Goal: Transaction & Acquisition: Purchase product/service

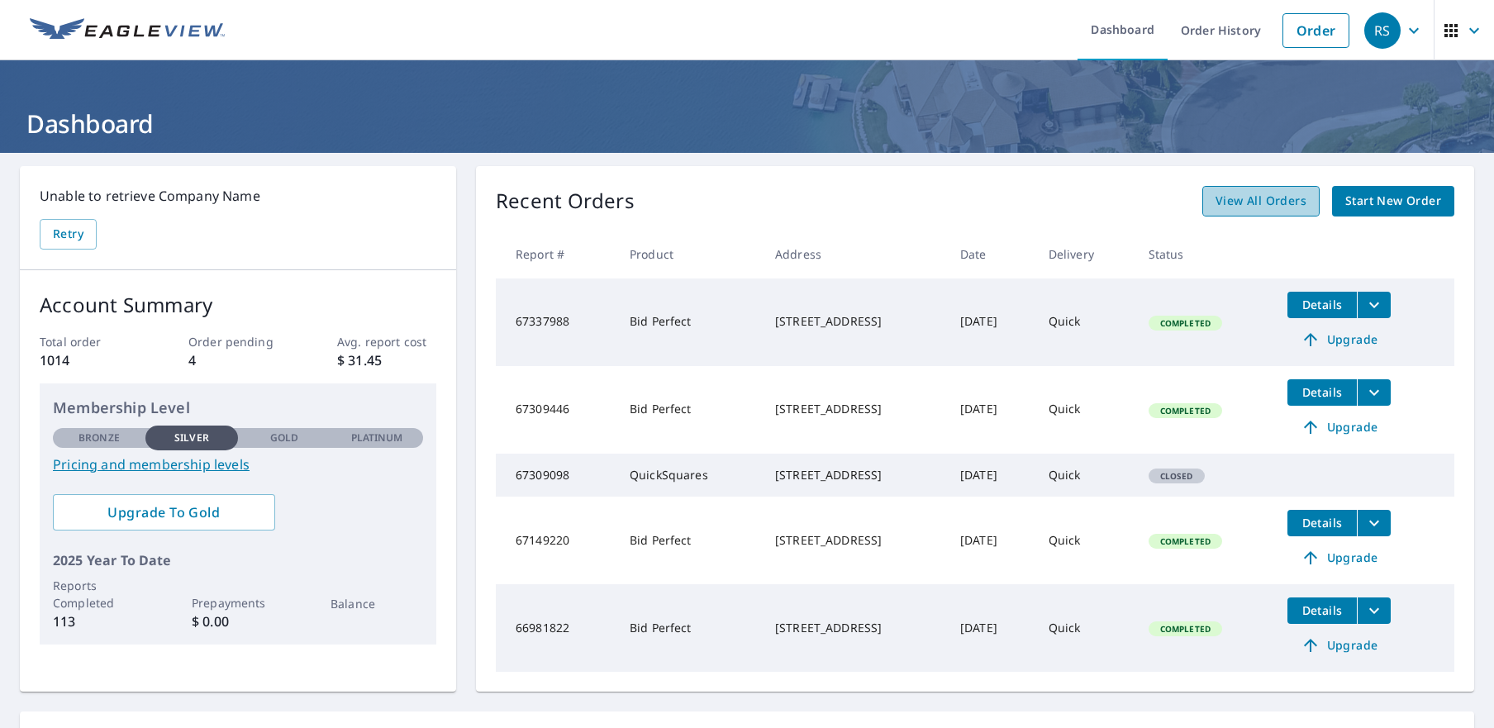
click at [1268, 209] on span "View All Orders" at bounding box center [1260, 201] width 91 height 21
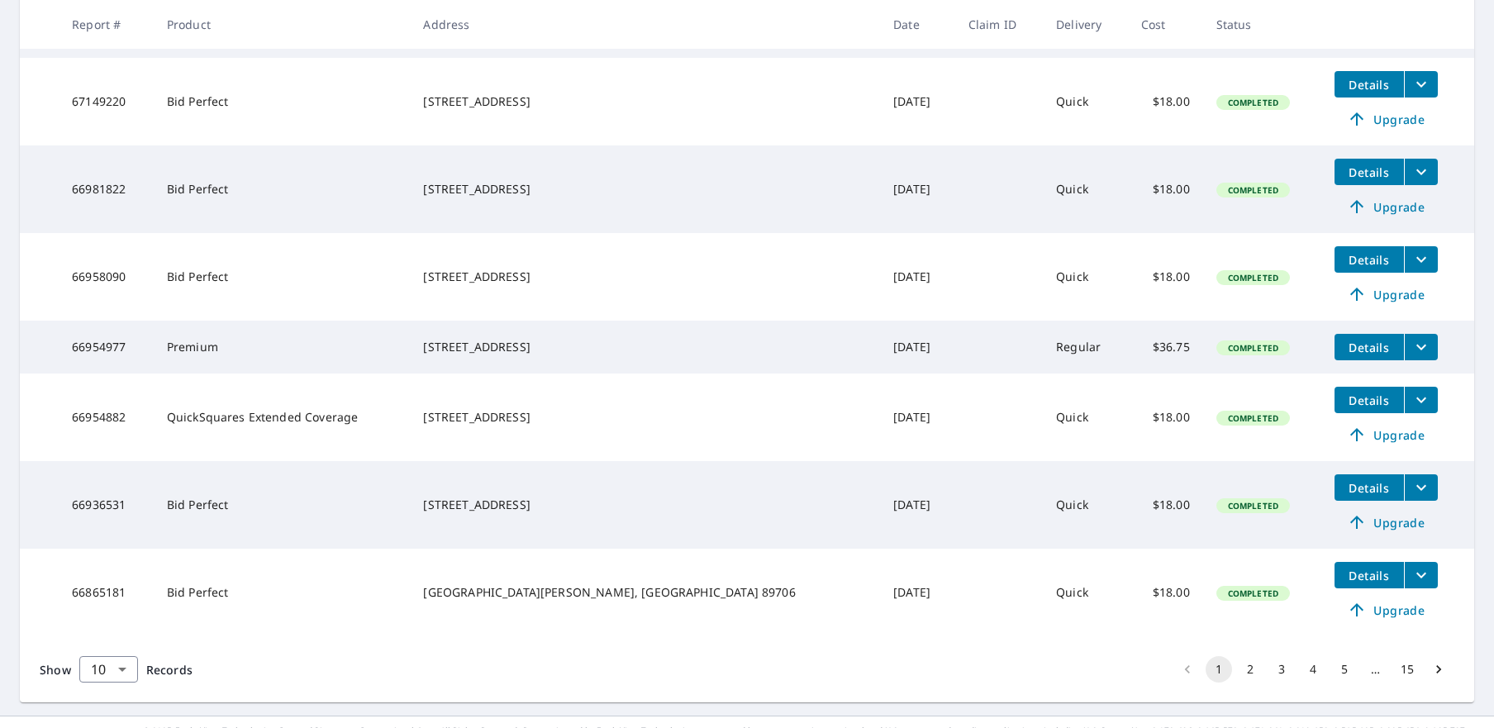
scroll to position [579, 0]
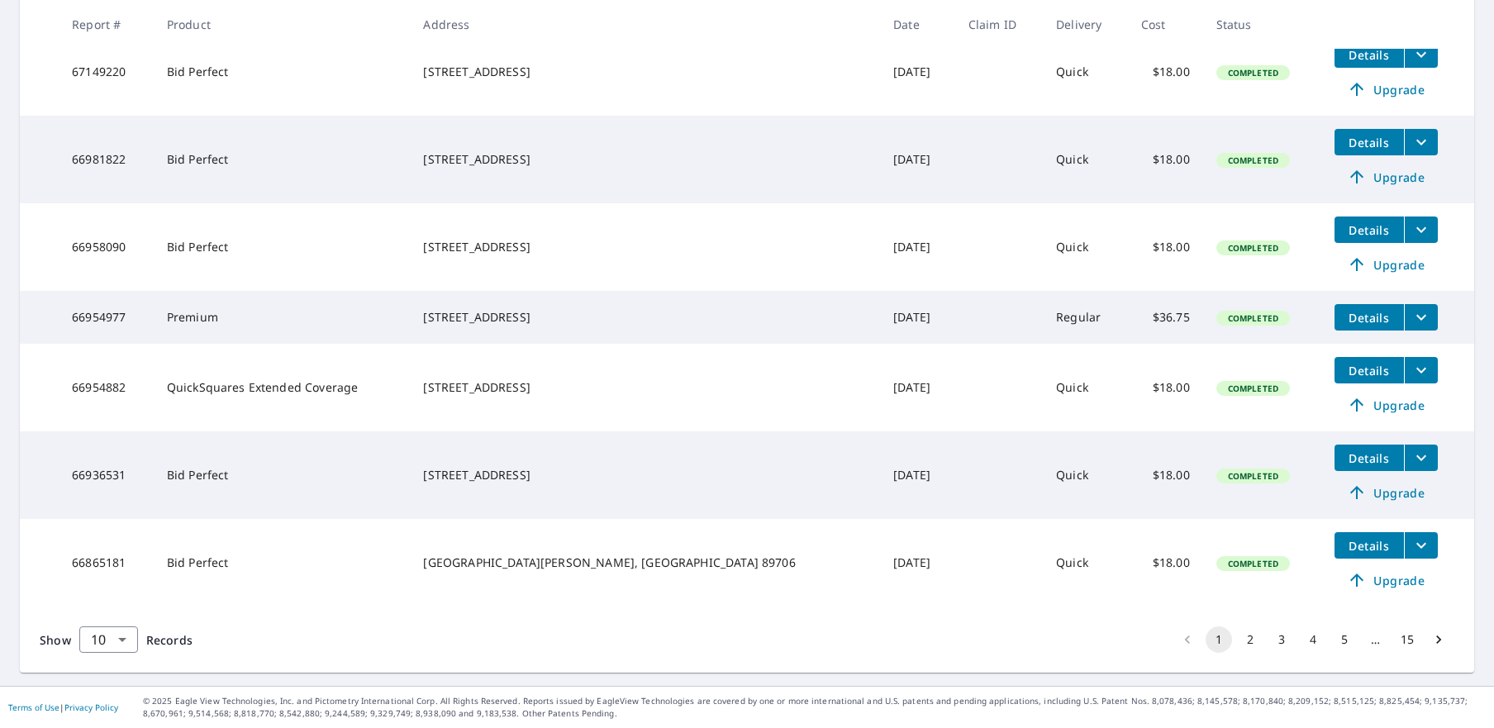
click at [1237, 644] on button "2" at bounding box center [1250, 639] width 26 height 26
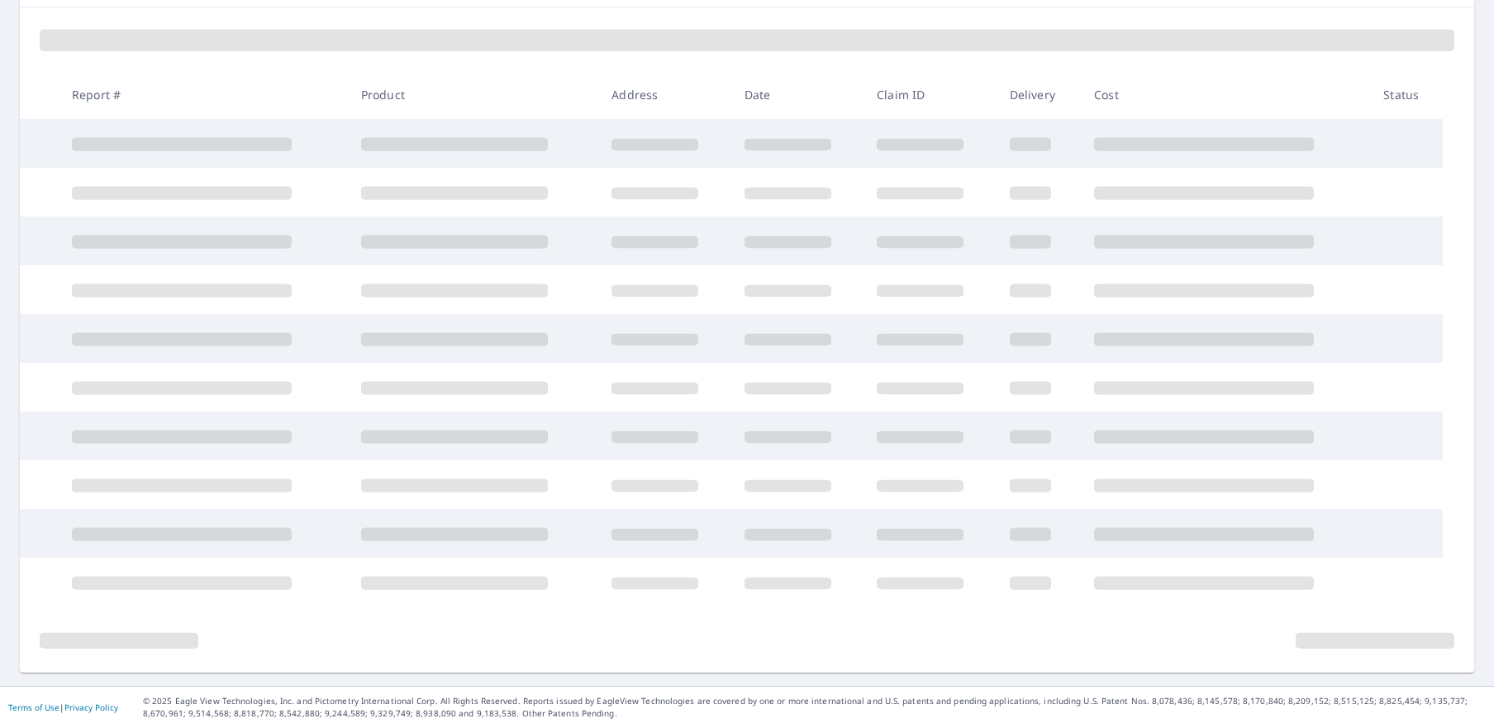
scroll to position [229, 0]
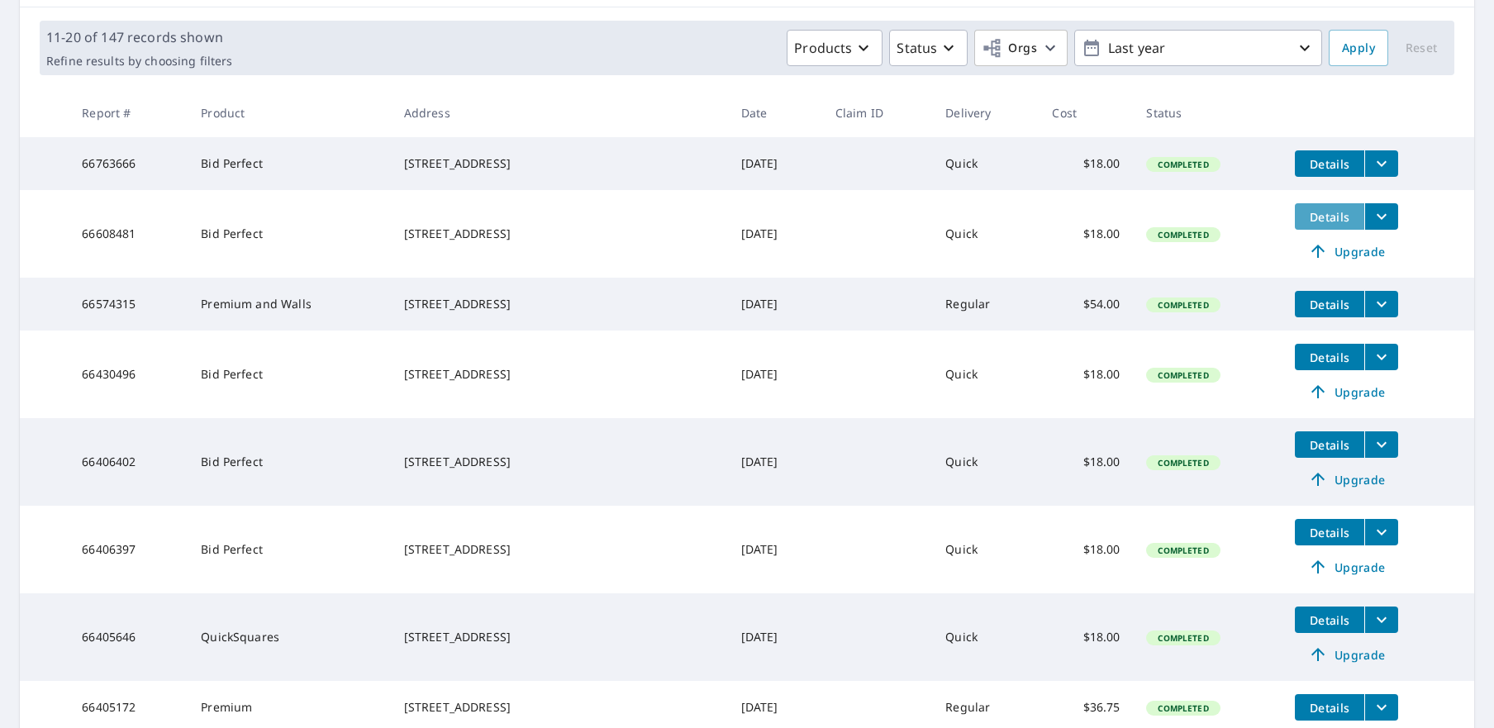
click at [1307, 230] on button "Details" at bounding box center [1329, 216] width 69 height 26
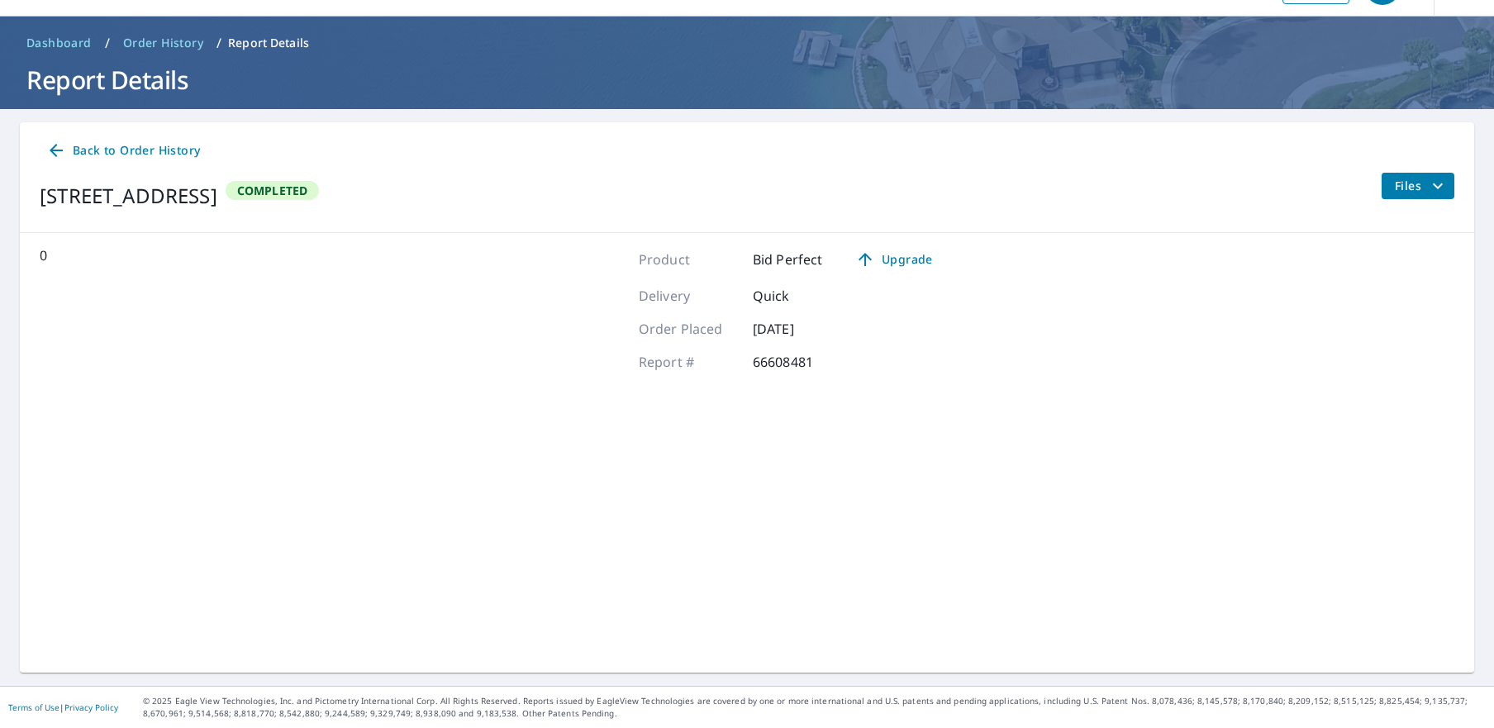
click at [1395, 188] on span "Files" at bounding box center [1421, 186] width 53 height 20
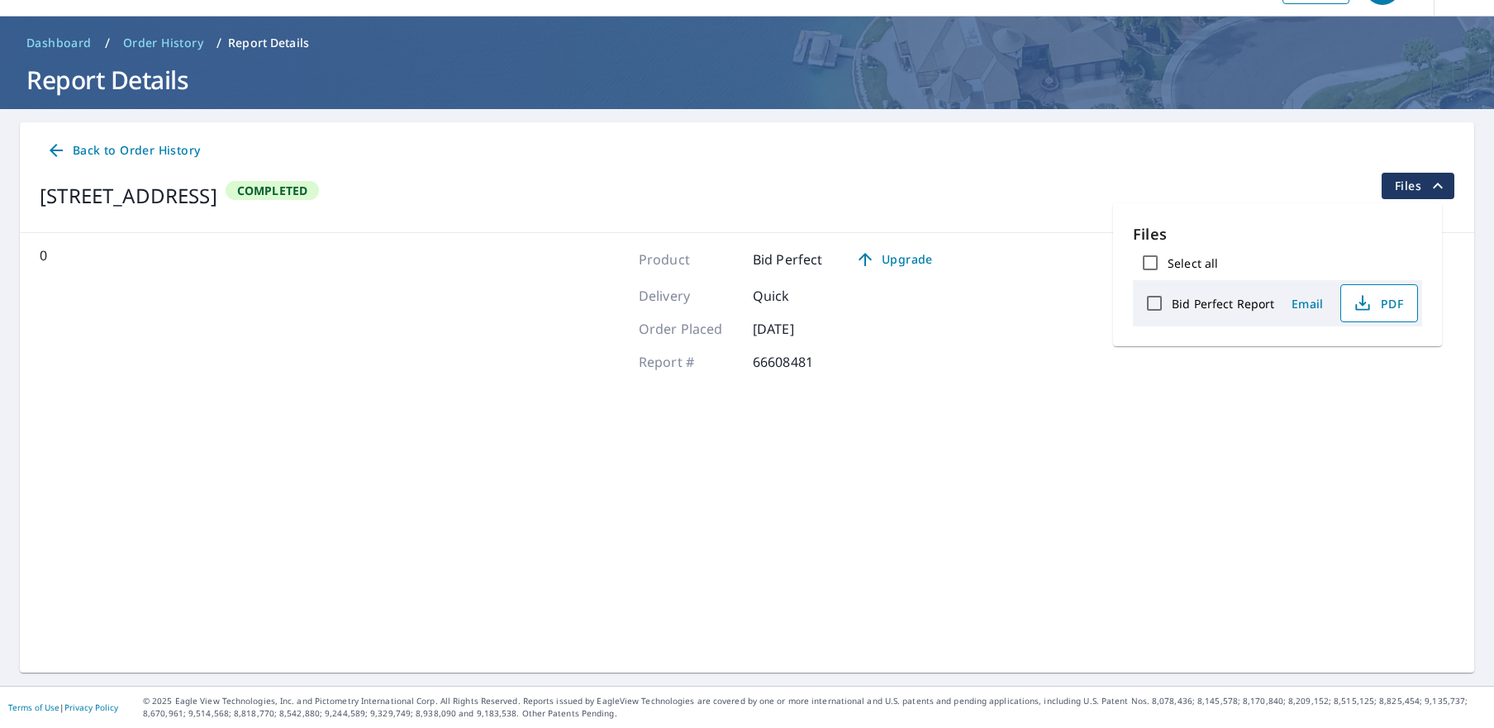
click at [1381, 309] on span "PDF" at bounding box center [1377, 303] width 53 height 20
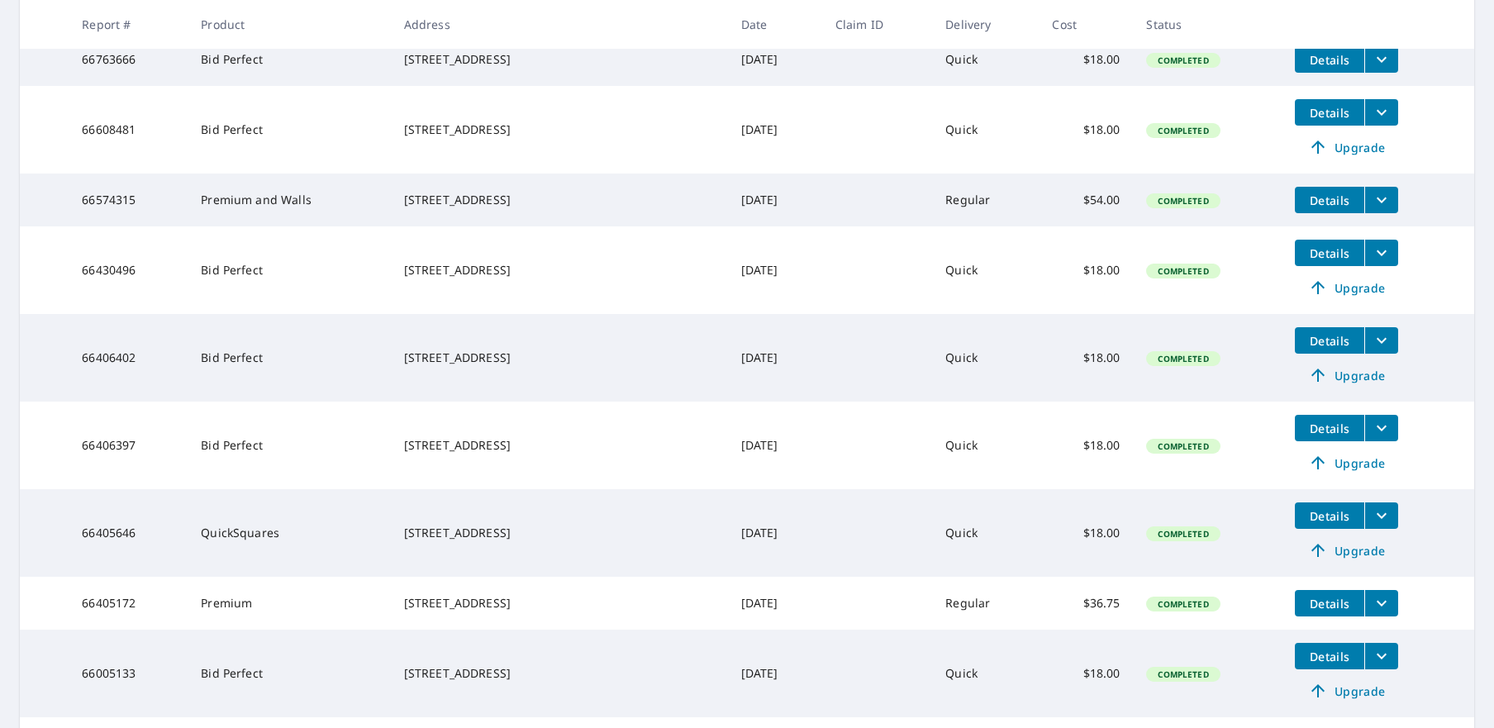
scroll to position [224, 0]
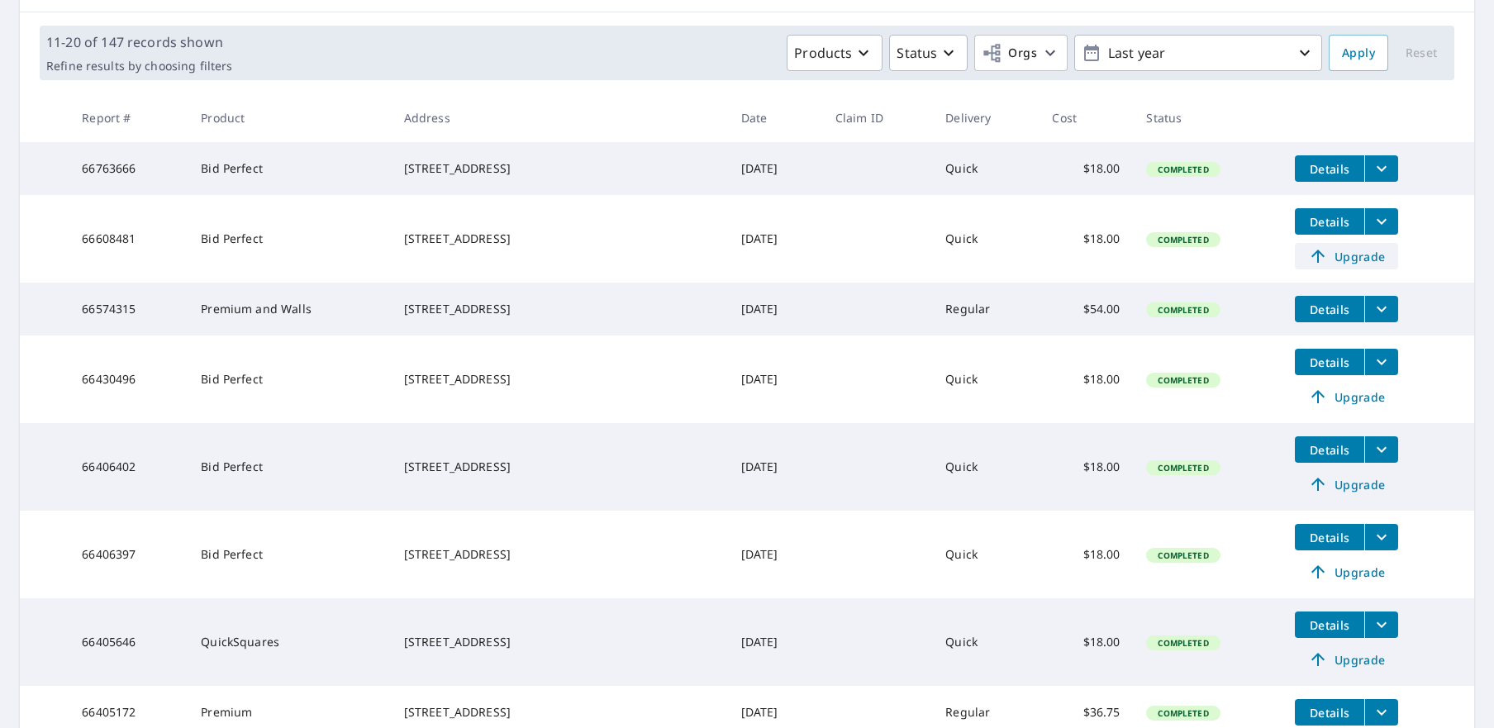
click at [1328, 266] on span "Upgrade" at bounding box center [1346, 256] width 83 height 20
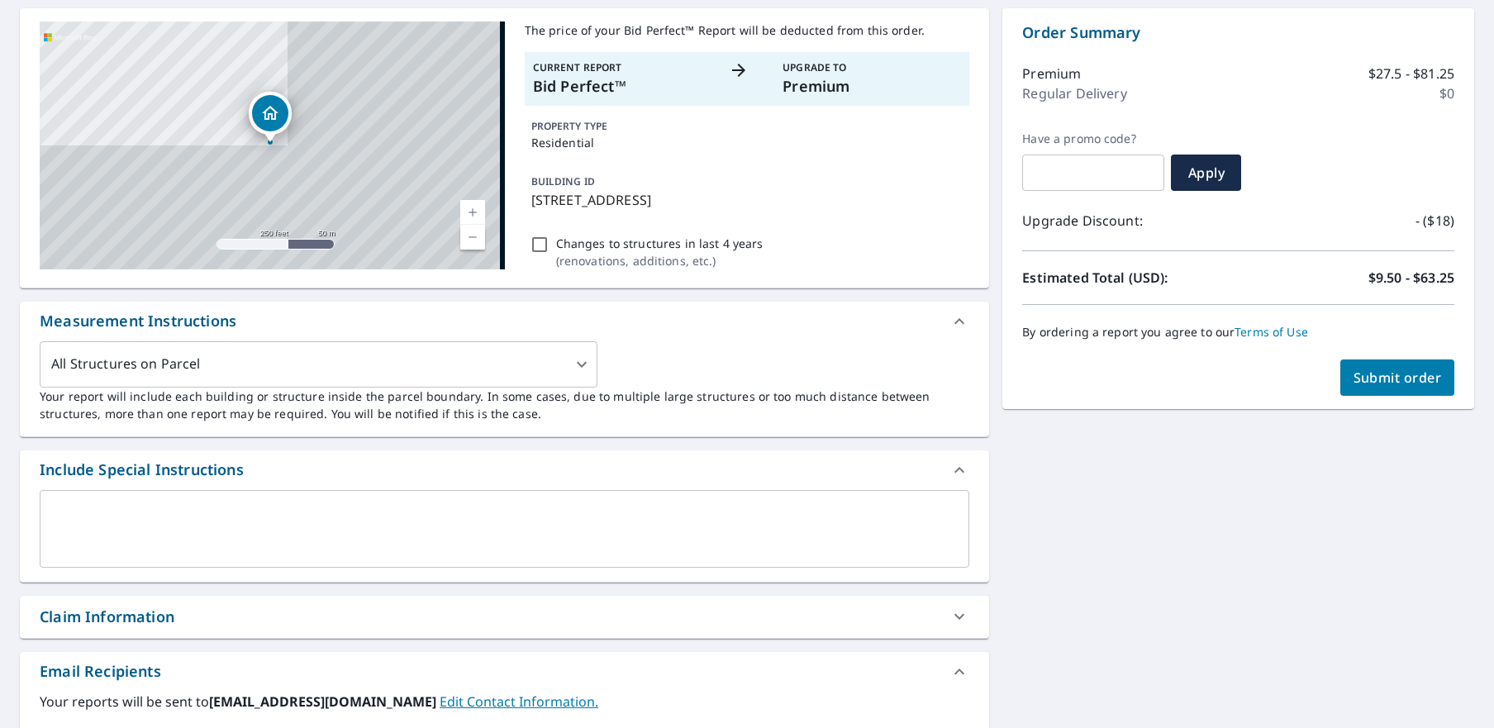
scroll to position [115, 0]
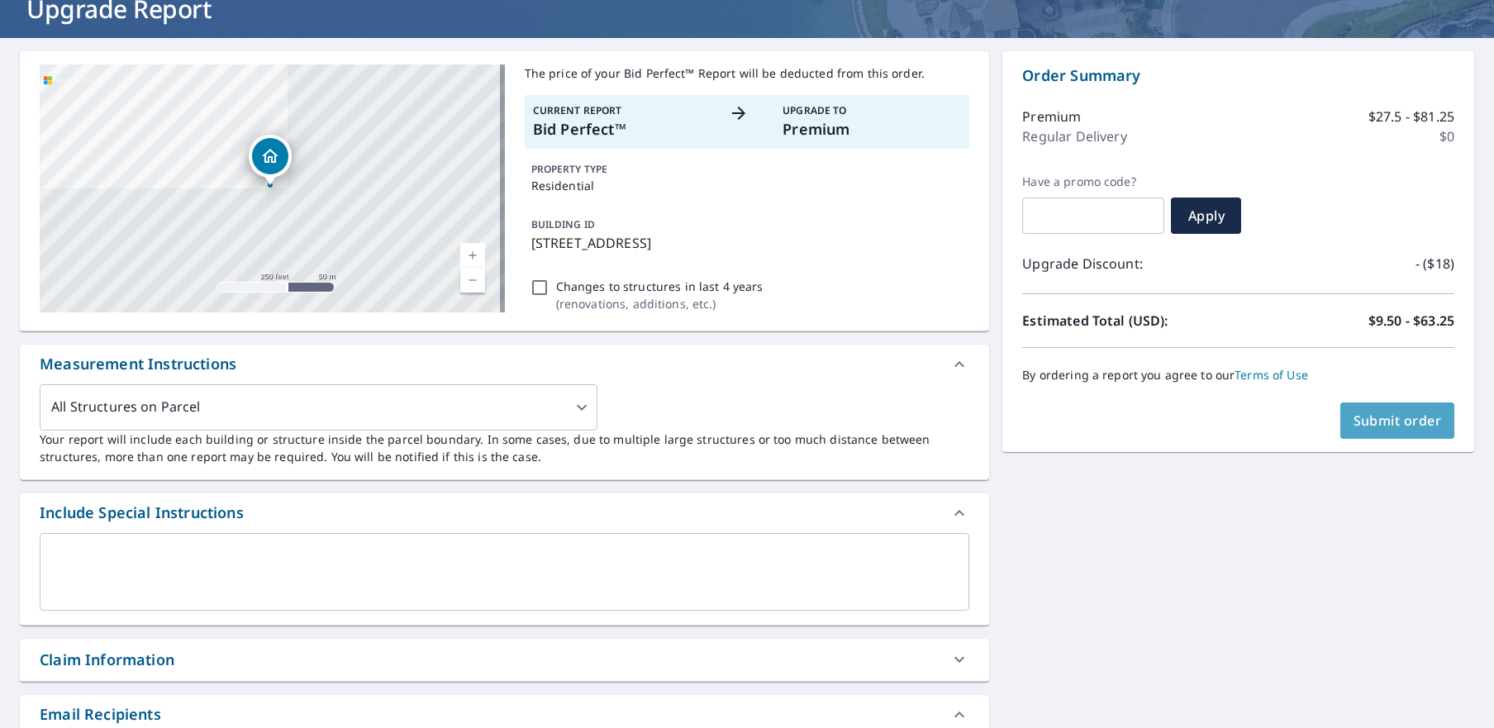
click at [1376, 420] on span "Submit order" at bounding box center [1397, 420] width 88 height 18
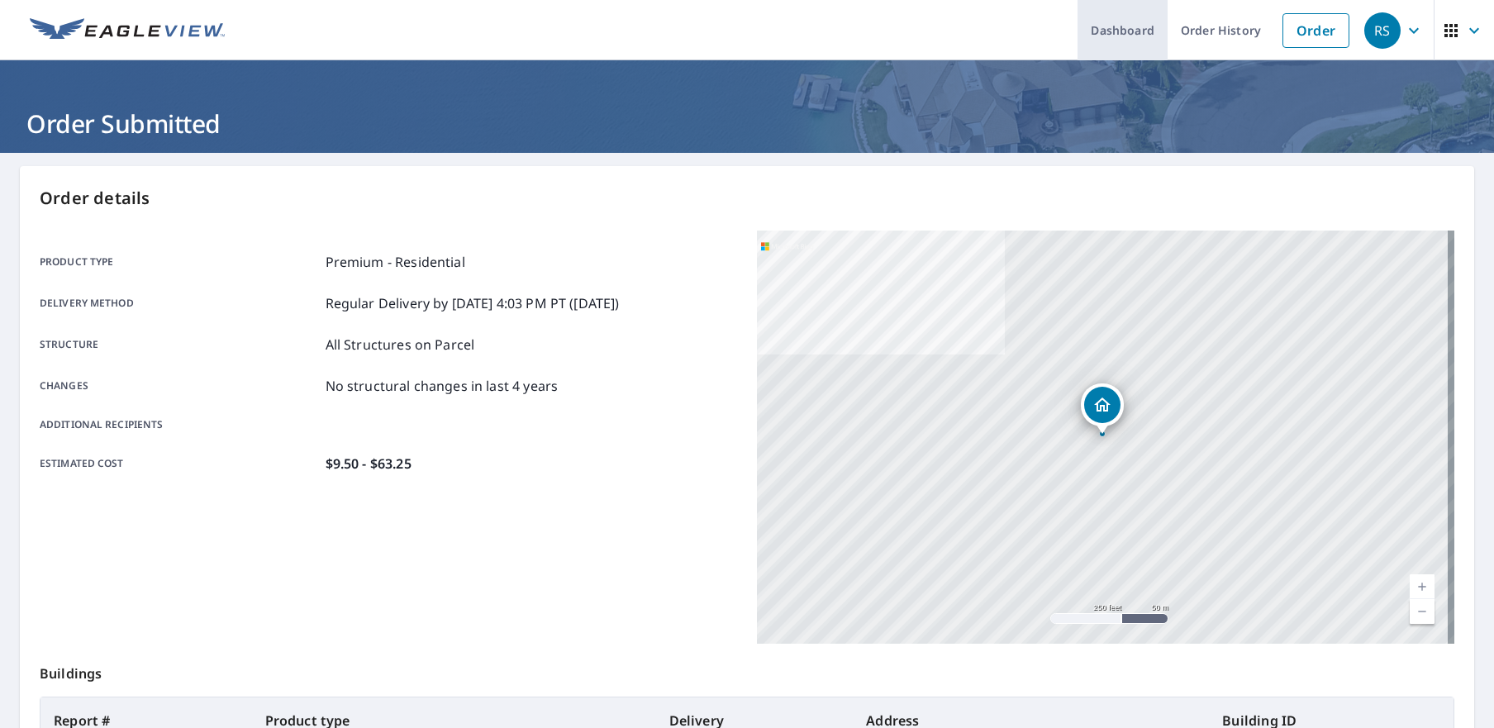
click at [1107, 26] on link "Dashboard" at bounding box center [1122, 30] width 90 height 60
